Goal: Task Accomplishment & Management: Manage account settings

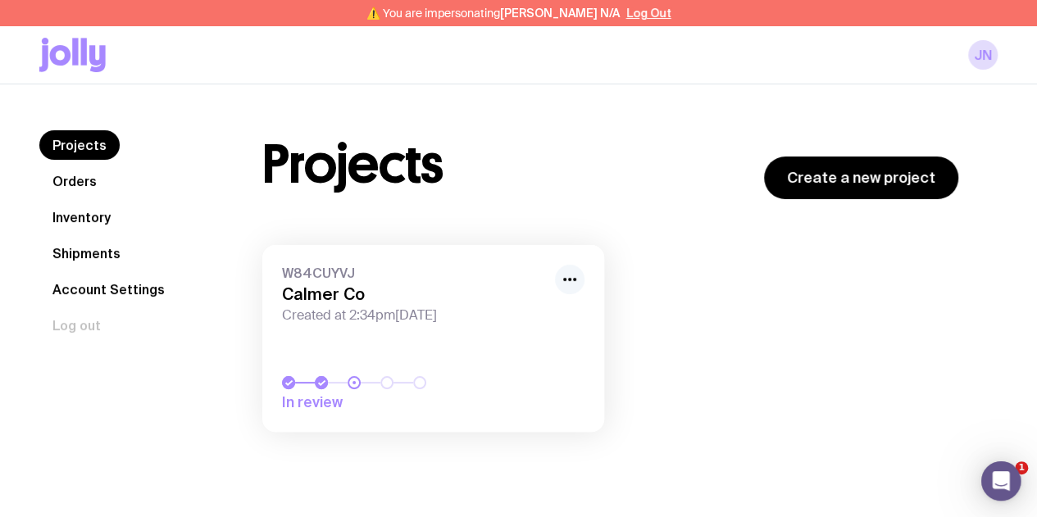
click at [564, 284] on icon "button" at bounding box center [570, 280] width 20 height 20
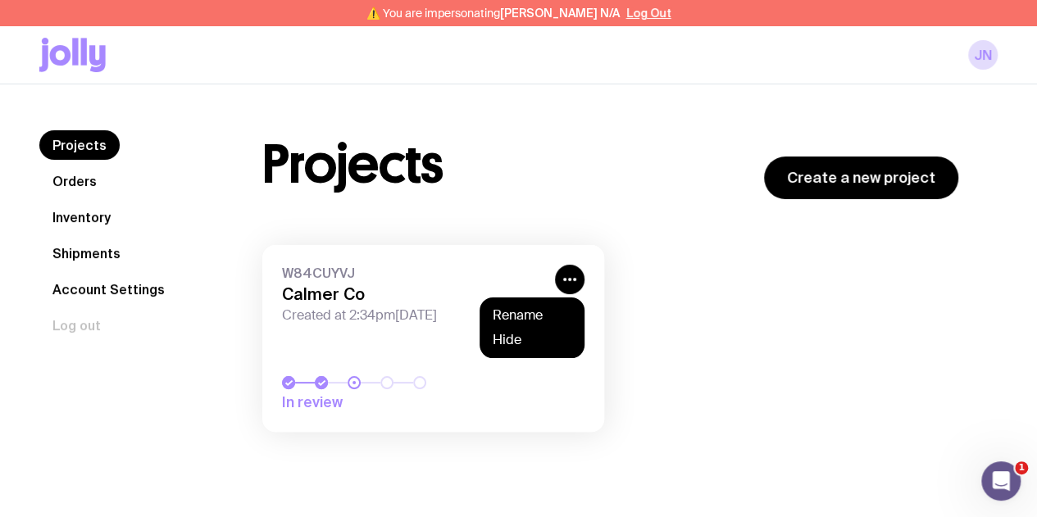
click at [445, 206] on div "Projects Create a new project W84CUYVJ Calmer Co Created at 2:34pm, Thu 21st Au…" at bounding box center [610, 289] width 775 height 318
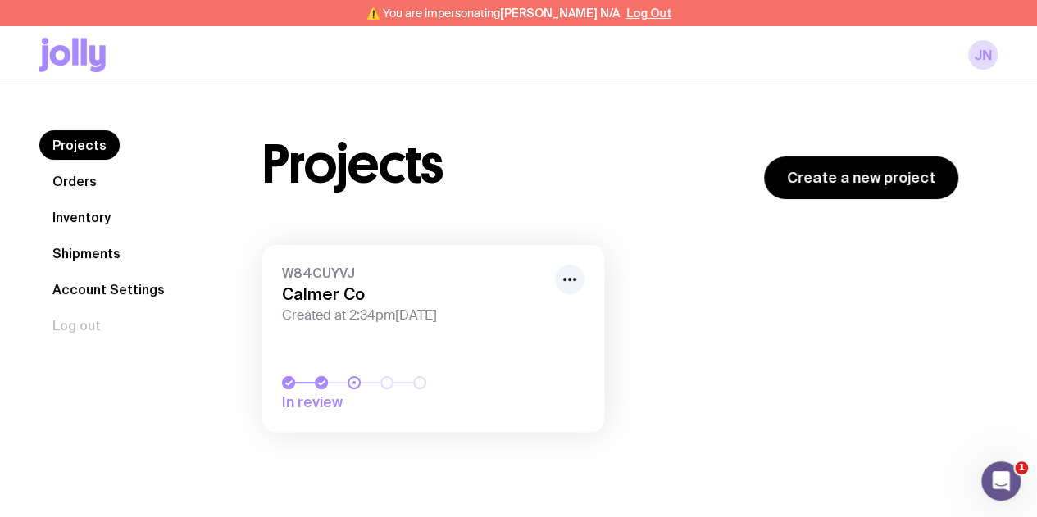
click at [323, 297] on h3 "Calmer Co" at bounding box center [413, 294] width 263 height 20
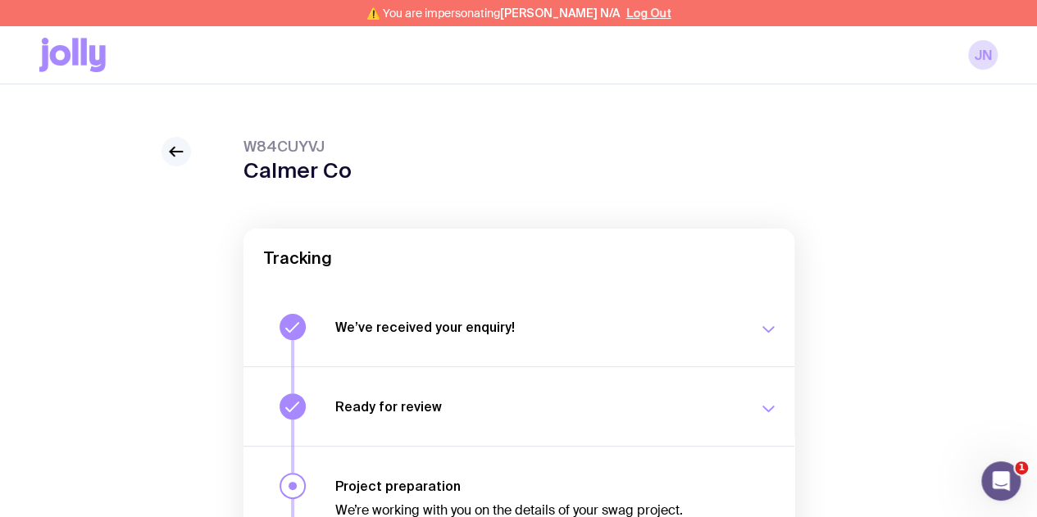
click at [175, 154] on link at bounding box center [177, 152] width 30 height 30
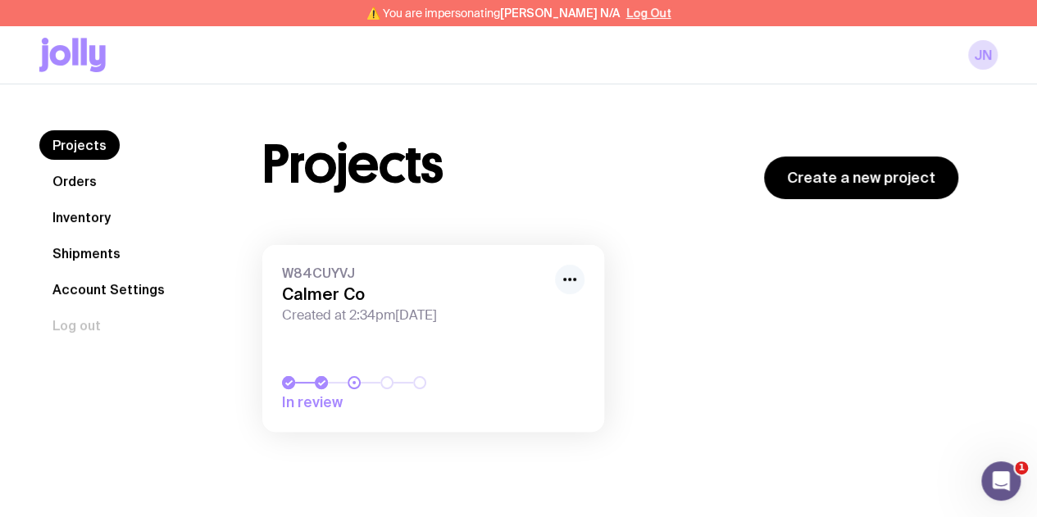
click at [572, 280] on icon "button" at bounding box center [570, 280] width 20 height 20
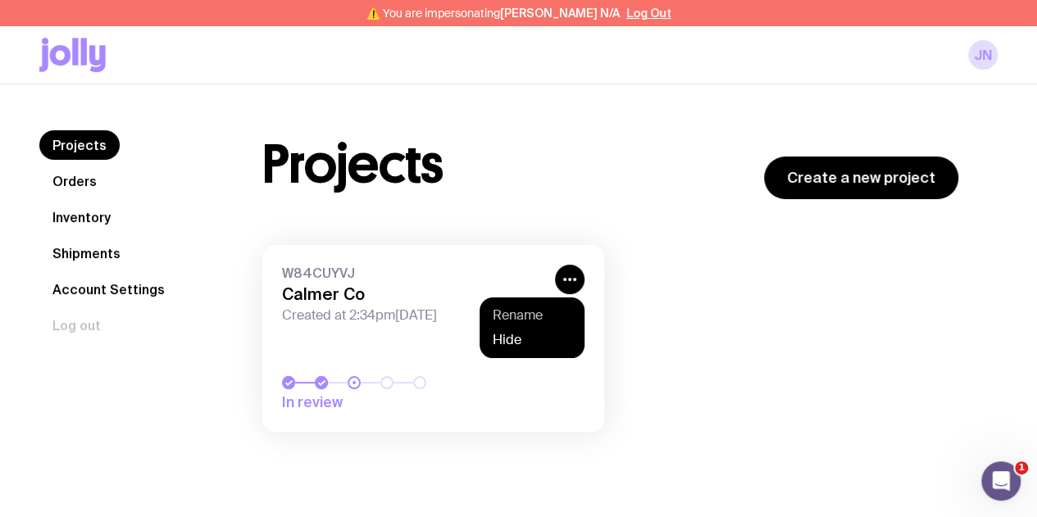
click at [520, 311] on button "Rename" at bounding box center [532, 315] width 79 height 16
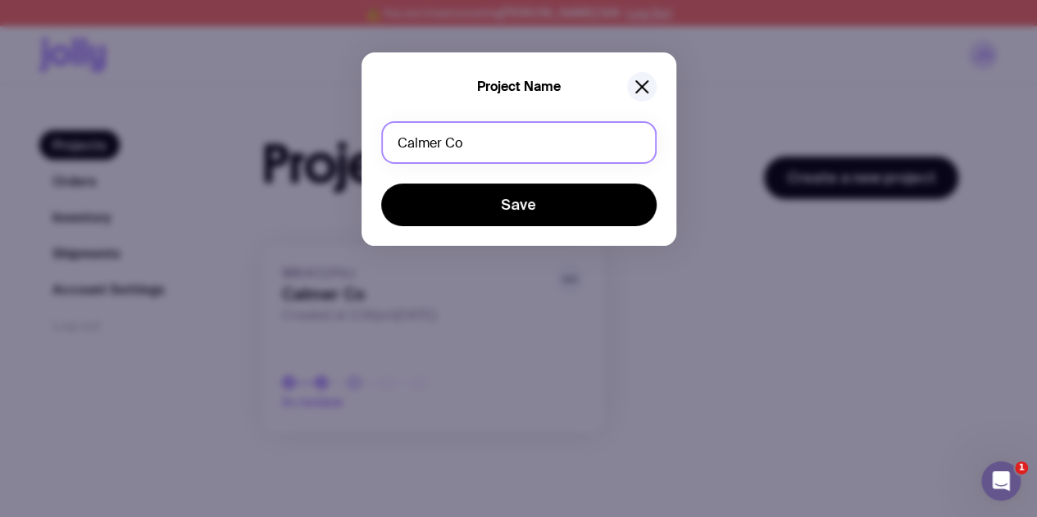
drag, startPoint x: 521, startPoint y: 141, endPoint x: 198, endPoint y: 80, distance: 327.9
click at [198, 80] on div "Project Name Calmer Co Save" at bounding box center [518, 258] width 1037 height 517
type input "FijiKava"
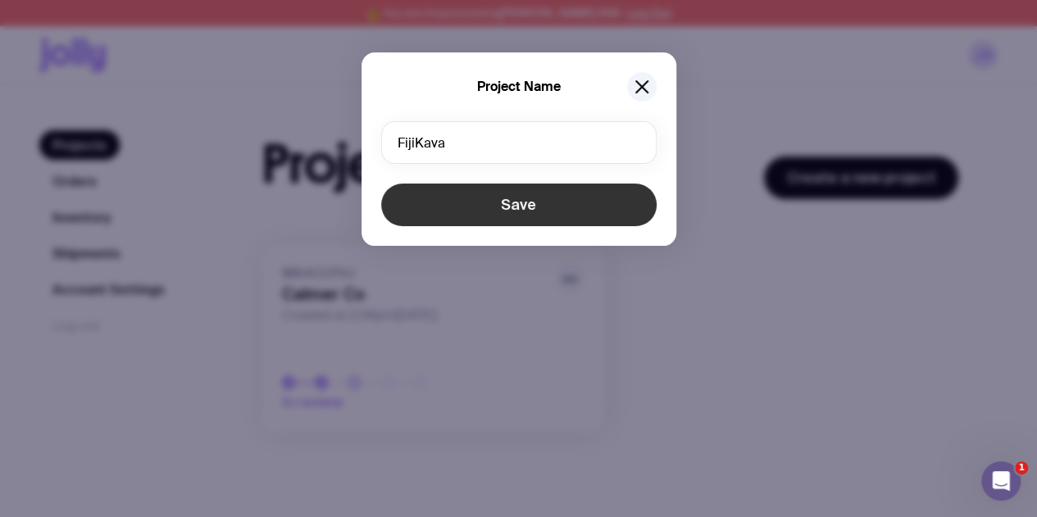
click at [570, 205] on button "Save" at bounding box center [518, 205] width 275 height 43
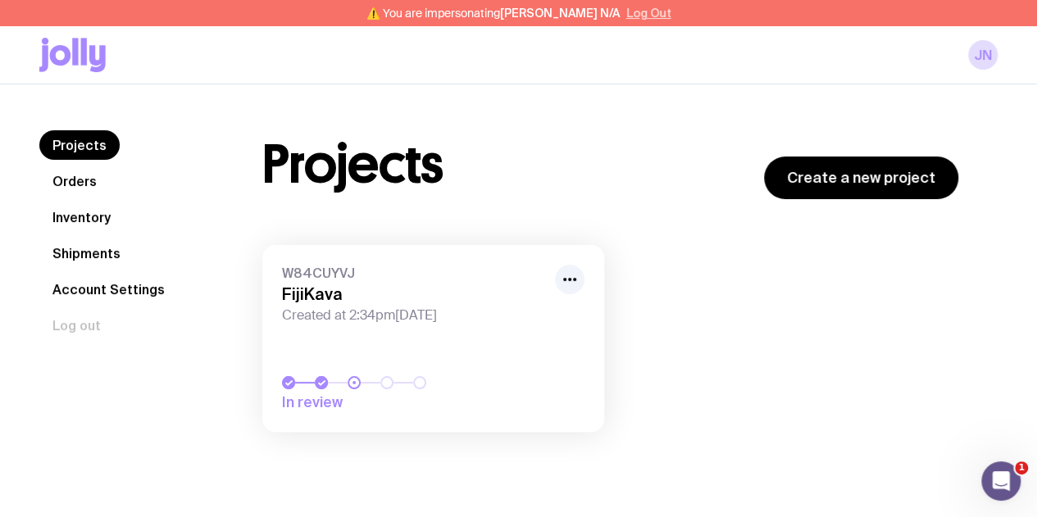
click at [626, 15] on button "Log Out" at bounding box center [648, 13] width 45 height 13
